Goal: Task Accomplishment & Management: Use online tool/utility

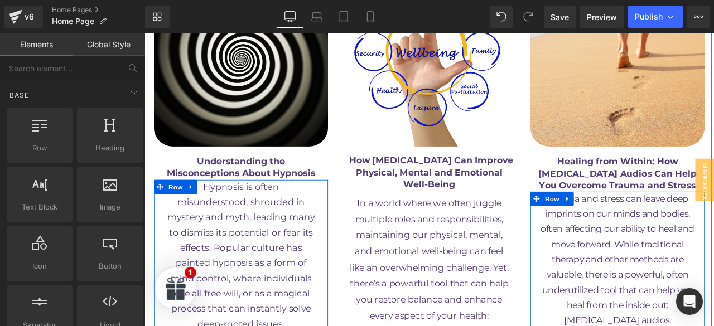
scroll to position [6591, 0]
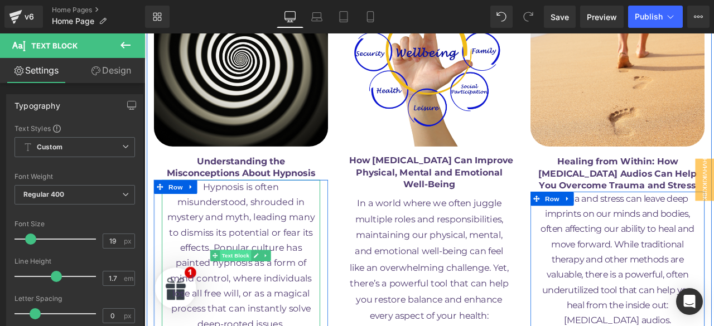
click at [248, 290] on span "Text Block" at bounding box center [252, 296] width 37 height 13
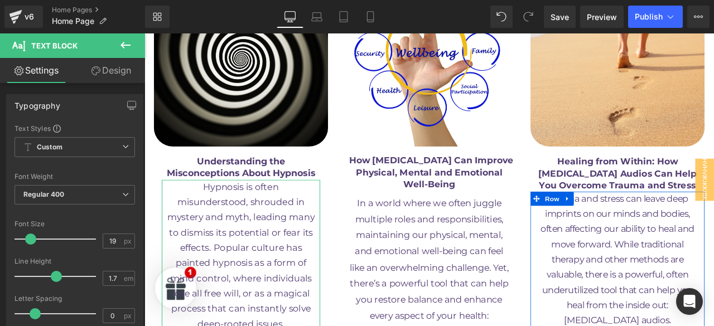
drag, startPoint x: 113, startPoint y: 72, endPoint x: 75, endPoint y: 112, distance: 55.2
click at [113, 72] on link "Design" at bounding box center [111, 70] width 73 height 25
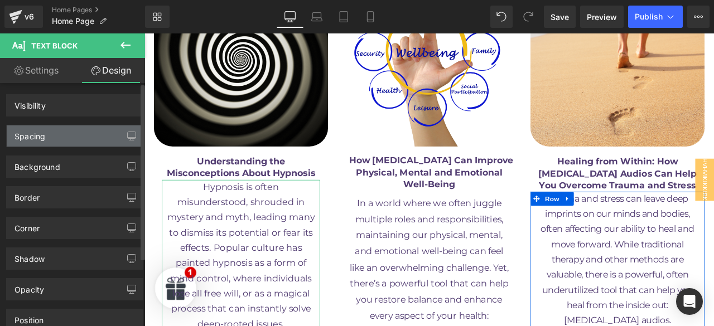
click at [74, 133] on div "Spacing" at bounding box center [75, 136] width 136 height 21
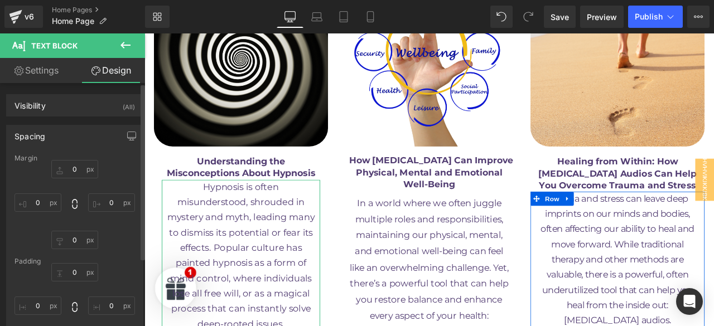
type input "0"
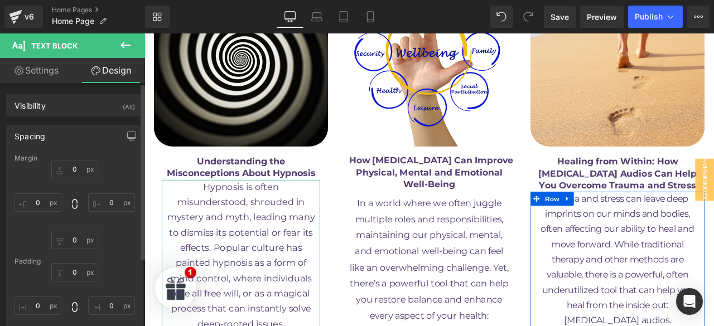
type input "0"
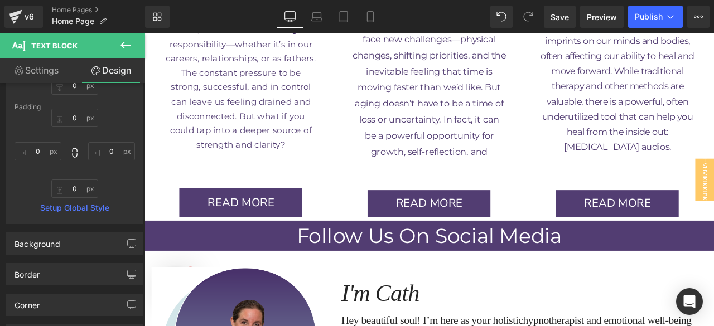
scroll to position [7331, 0]
click at [580, 63] on div "Image Finding Peace & Purpose As You Age Text Block Row As we get older, it’s c…" at bounding box center [481, 14] width 223 height 476
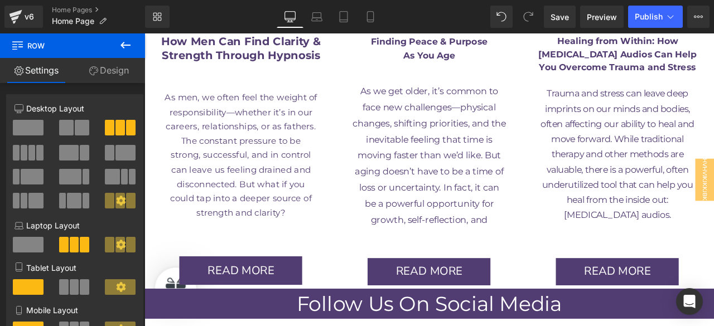
scroll to position [7250, 0]
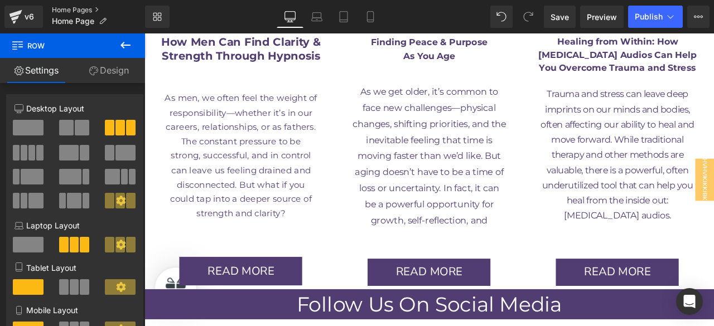
click at [75, 12] on link "Home Pages" at bounding box center [98, 10] width 93 height 9
click at [562, 13] on span "Save" at bounding box center [560, 17] width 18 height 12
click at [668, 20] on icon at bounding box center [670, 16] width 11 height 11
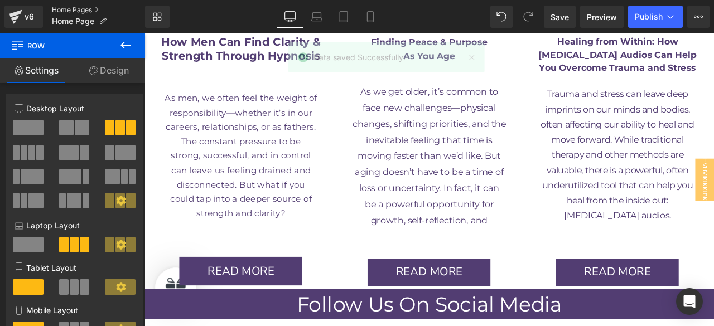
click at [64, 11] on link "Home Pages" at bounding box center [98, 10] width 93 height 9
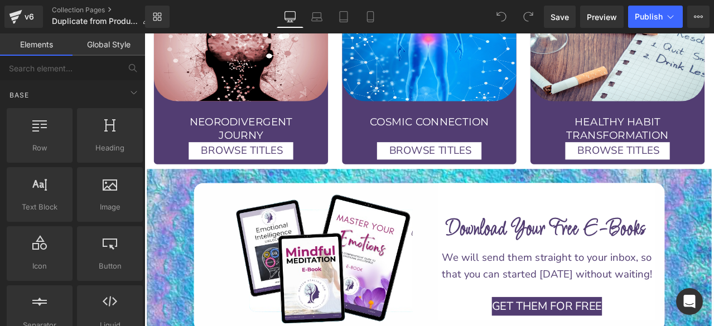
scroll to position [2491, 0]
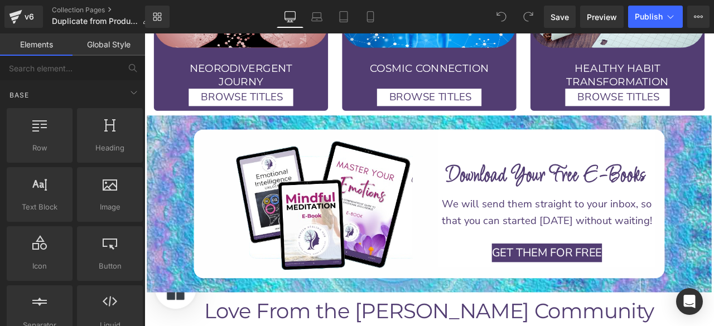
click at [658, 283] on span "GET THEM FOR FREE" at bounding box center [621, 294] width 131 height 22
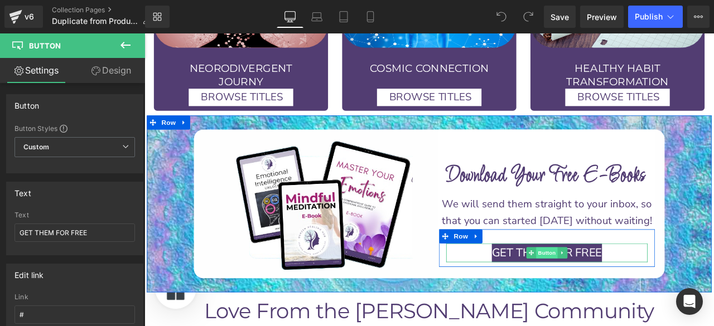
click at [616, 287] on span "Button" at bounding box center [622, 293] width 26 height 13
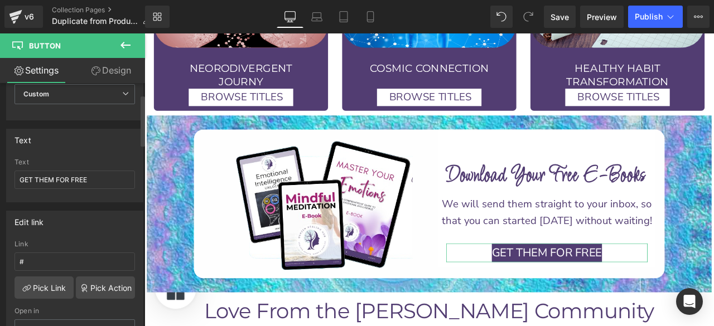
scroll to position [0, 0]
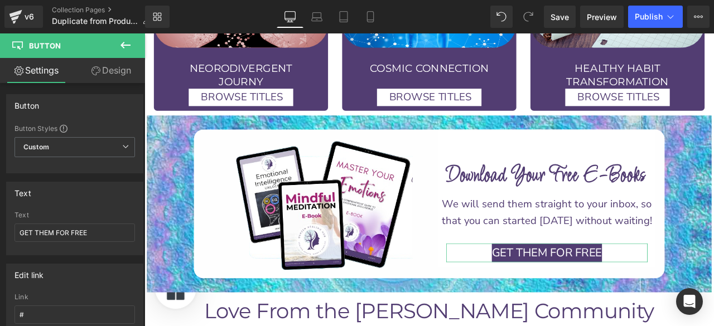
click at [116, 70] on link "Design" at bounding box center [111, 70] width 73 height 25
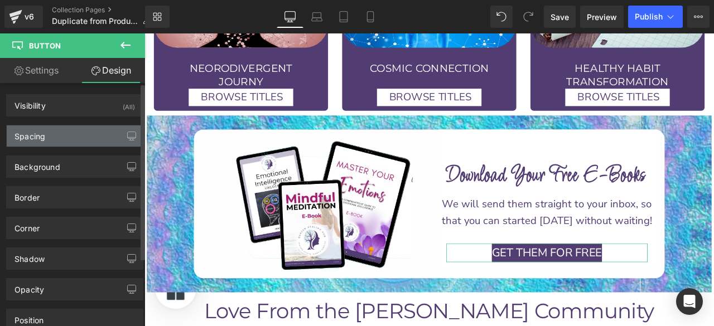
click at [65, 136] on div "Spacing" at bounding box center [75, 136] width 136 height 21
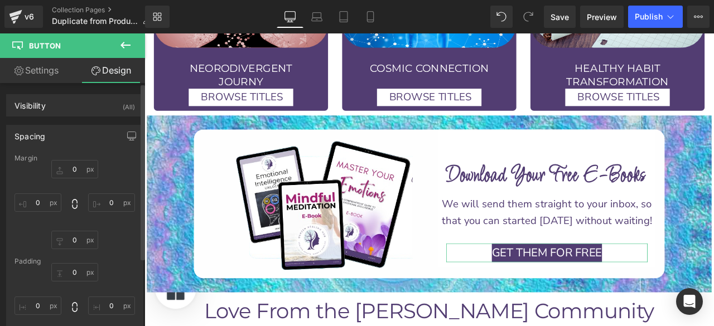
click at [65, 136] on div "Spacing" at bounding box center [75, 136] width 136 height 21
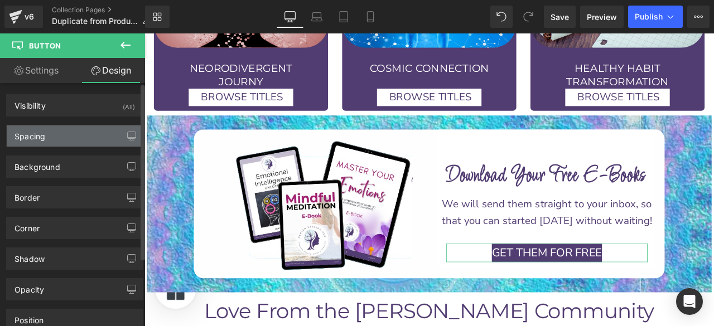
click at [59, 135] on div "Spacing" at bounding box center [75, 136] width 136 height 21
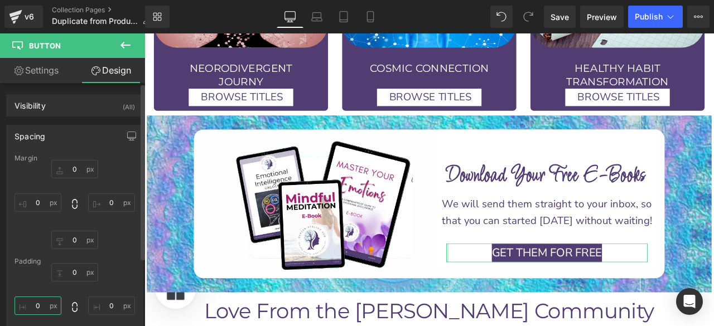
click at [31, 303] on input "text" at bounding box center [38, 306] width 47 height 18
type input "20"
click at [103, 301] on input "text" at bounding box center [111, 306] width 47 height 18
type input "20"
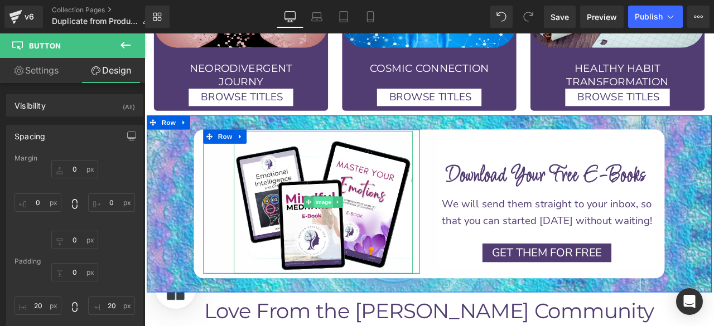
click at [353, 227] on span "Image" at bounding box center [356, 233] width 23 height 13
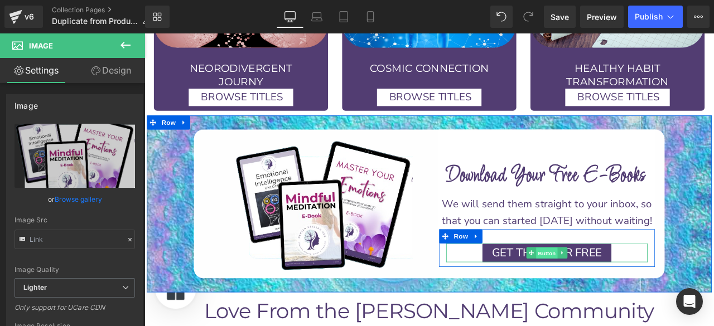
click at [616, 288] on span "Button" at bounding box center [622, 294] width 26 height 13
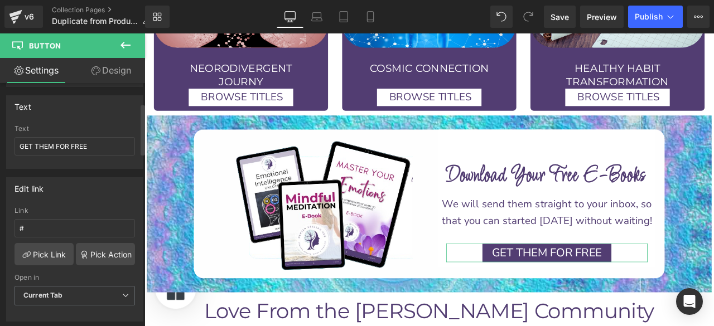
scroll to position [99, 0]
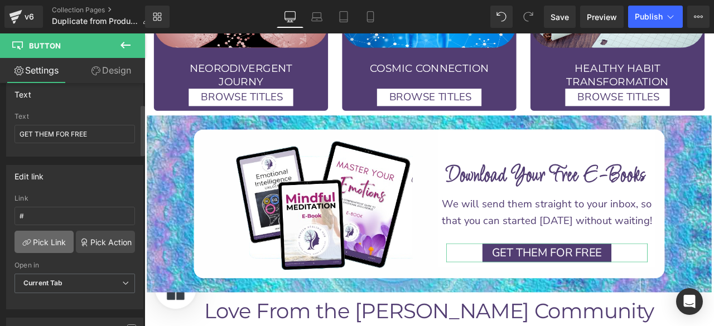
click at [54, 237] on link "Pick Link" at bounding box center [44, 242] width 59 height 22
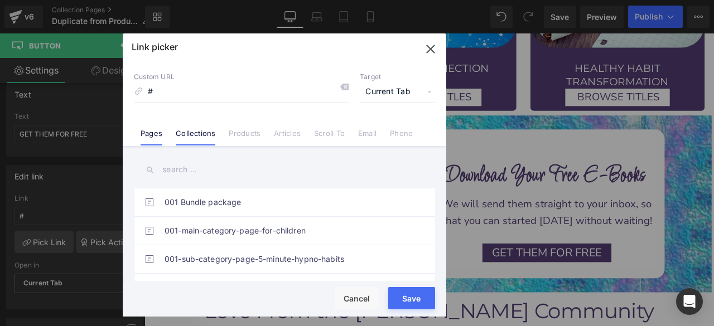
click at [186, 137] on link "Collections" at bounding box center [196, 137] width 40 height 17
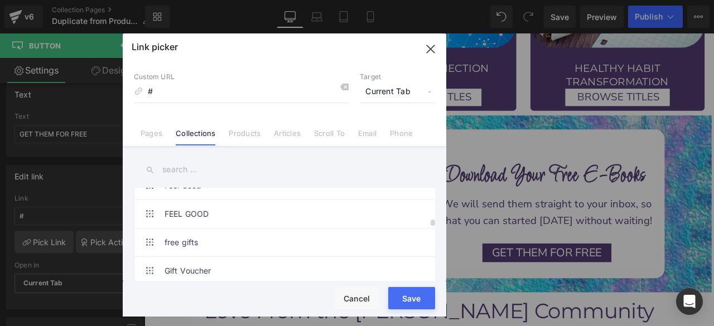
scroll to position [441, 0]
click at [249, 240] on link "free gifts" at bounding box center [287, 246] width 245 height 28
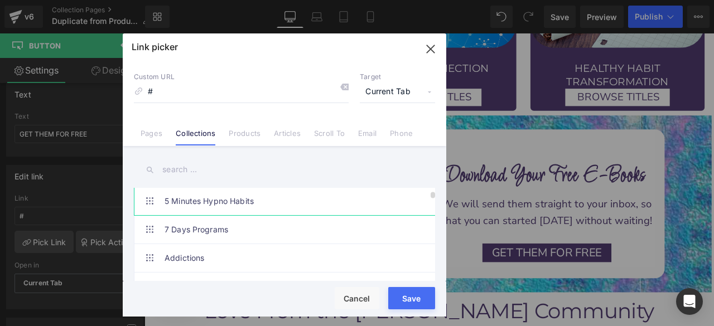
scroll to position [0, 0]
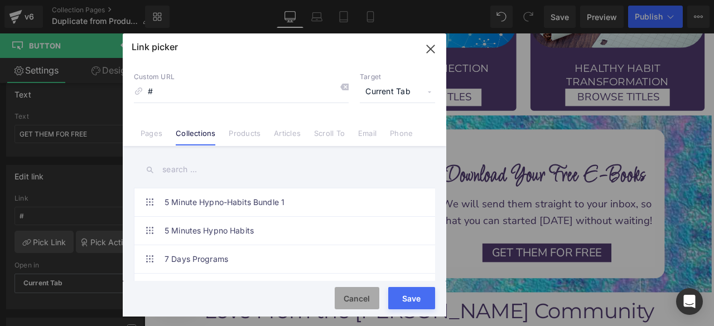
click at [353, 303] on button "Cancel" at bounding box center [357, 298] width 45 height 22
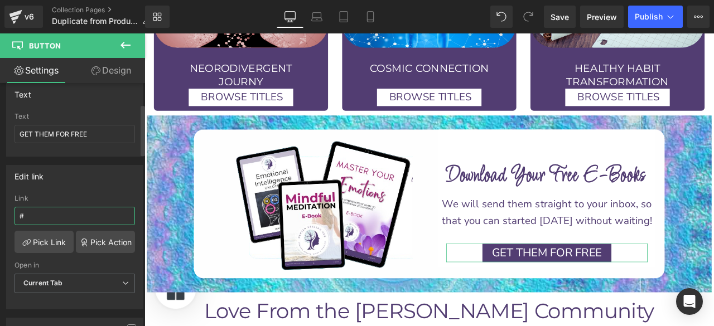
click at [80, 210] on input "#" at bounding box center [75, 216] width 120 height 18
paste input "pages/free-gift-page"
type input "#pages/free-gift-page"
click at [78, 174] on div "Edit link" at bounding box center [75, 176] width 136 height 21
click at [54, 234] on link "Pick Link" at bounding box center [44, 242] width 59 height 22
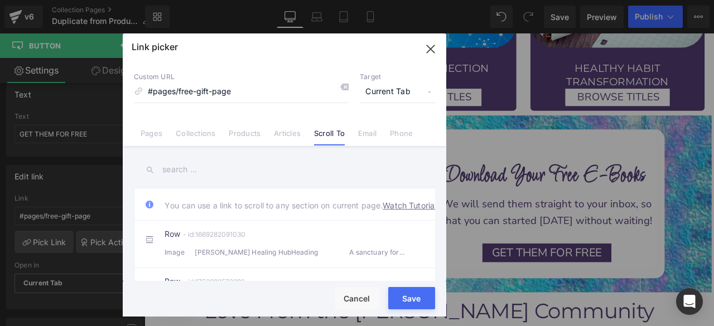
drag, startPoint x: 401, startPoint y: 301, endPoint x: 70, endPoint y: 242, distance: 336.0
click at [401, 301] on button "Save" at bounding box center [411, 298] width 47 height 22
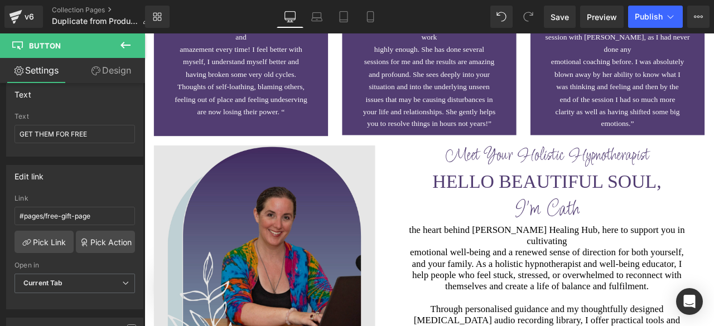
scroll to position [2941, 0]
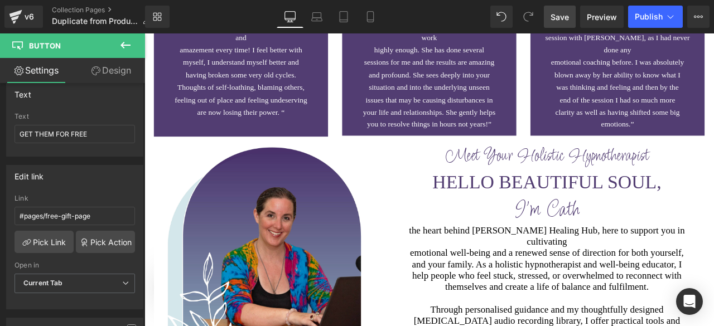
click at [573, 22] on link "Save" at bounding box center [560, 17] width 32 height 22
click at [64, 12] on link "Collection Pages" at bounding box center [105, 10] width 107 height 9
